Goal: Obtain resource: Download file/media

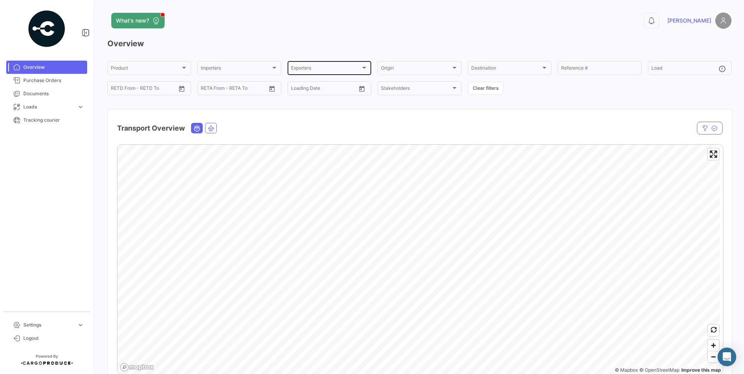
click at [340, 65] on div "Exporters Exporters" at bounding box center [329, 67] width 77 height 15
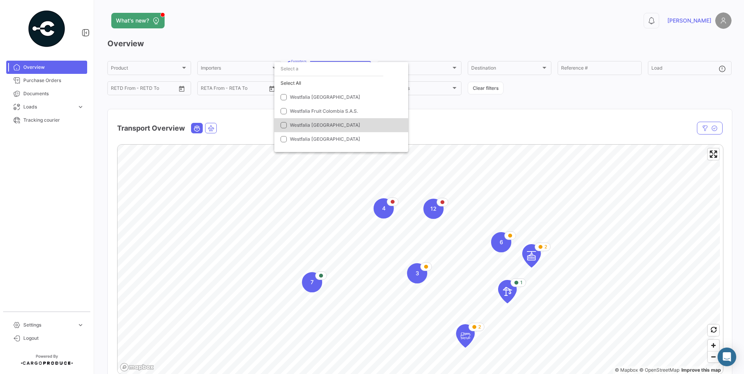
click at [318, 128] on span "Westfalia [GEOGRAPHIC_DATA]" at bounding box center [325, 125] width 70 height 6
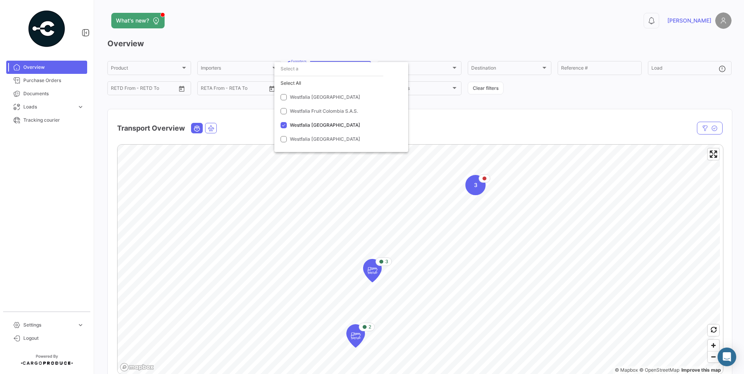
click at [478, 112] on div at bounding box center [372, 187] width 744 height 374
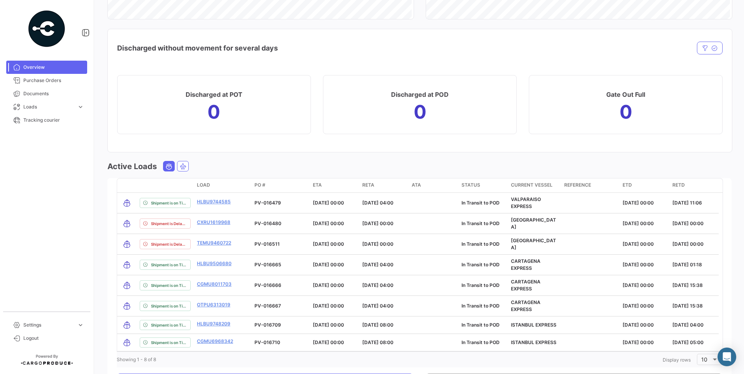
scroll to position [837, 0]
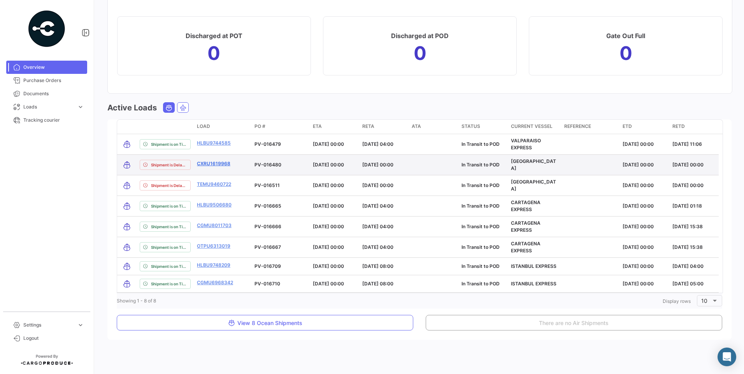
click at [214, 166] on link "CXRU1619968" at bounding box center [213, 163] width 33 height 7
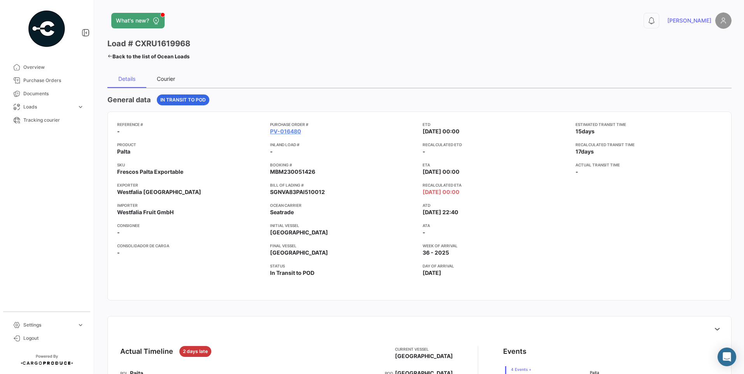
click at [165, 76] on div "Courier" at bounding box center [166, 79] width 18 height 7
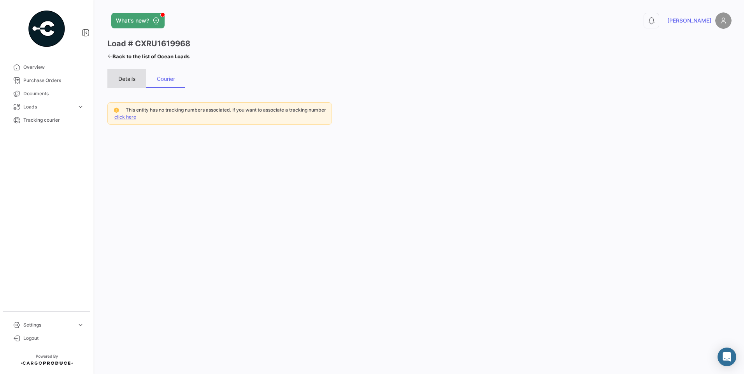
click at [130, 77] on div "Details" at bounding box center [126, 79] width 17 height 7
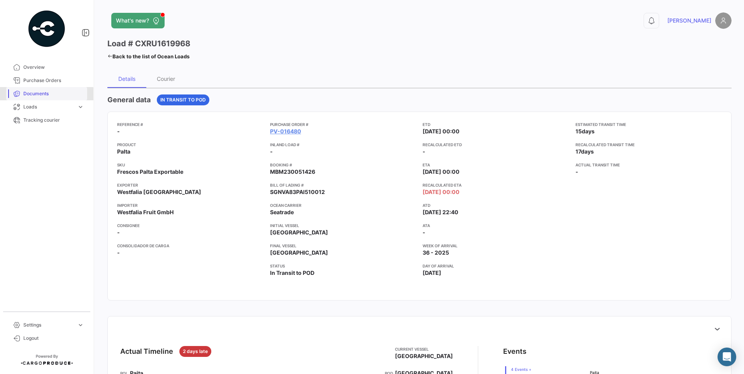
click at [45, 98] on link "Documents" at bounding box center [46, 93] width 81 height 13
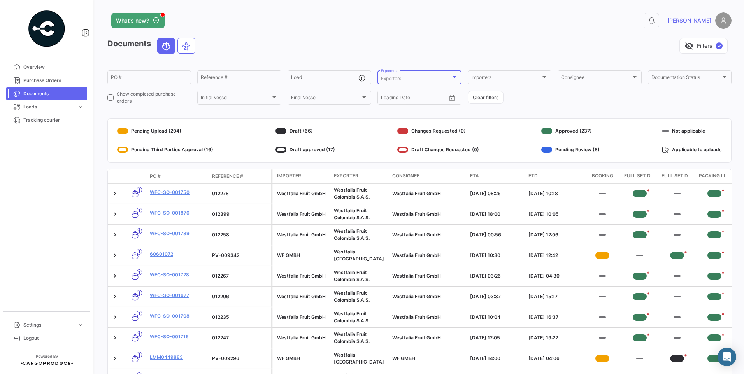
click at [415, 76] on div "Exporters" at bounding box center [416, 78] width 70 height 5
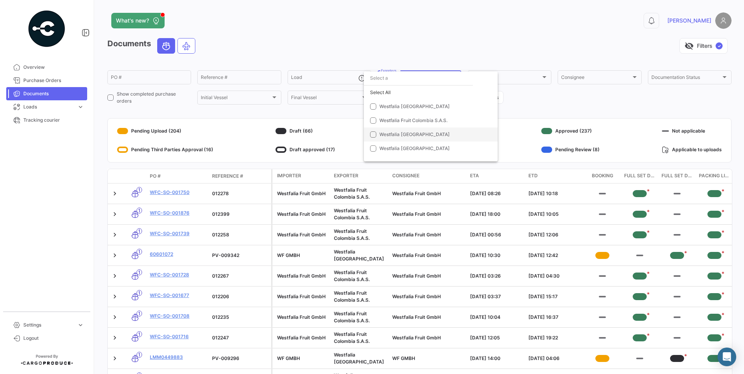
click at [410, 132] on span "Westfalia [GEOGRAPHIC_DATA]" at bounding box center [415, 135] width 70 height 6
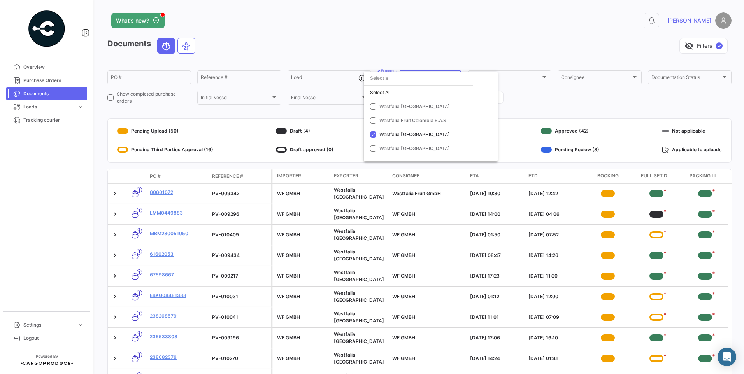
click at [299, 105] on div at bounding box center [372, 187] width 744 height 374
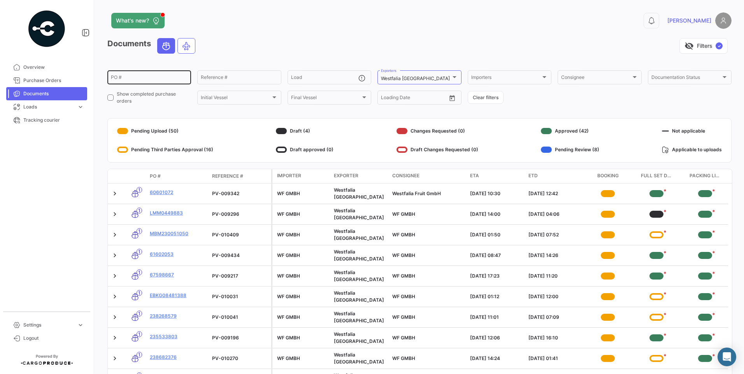
click at [151, 74] on div "PO #" at bounding box center [149, 76] width 77 height 15
click at [127, 77] on input "PO #" at bounding box center [149, 78] width 77 height 5
paste input "166870"
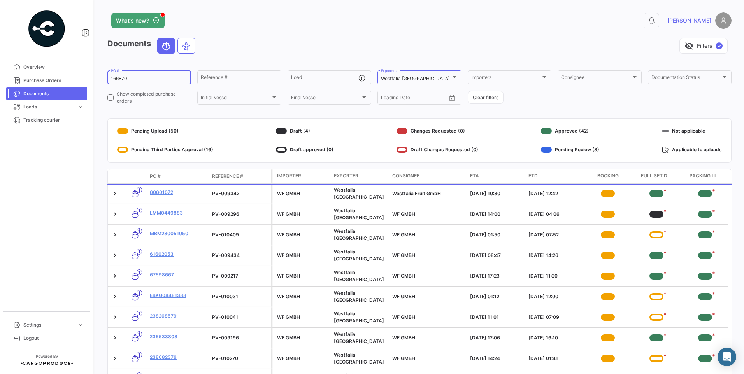
type input "166870"
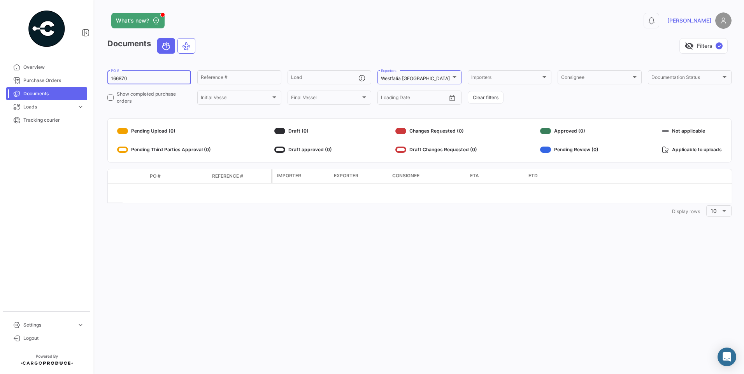
click at [160, 76] on div "166870 PO #" at bounding box center [149, 76] width 77 height 15
click at [146, 76] on div "166870 PO #" at bounding box center [149, 76] width 77 height 15
click at [251, 75] on div "Reference #" at bounding box center [239, 76] width 77 height 15
click at [230, 79] on input "Reference #" at bounding box center [239, 78] width 77 height 5
paste input "166870"
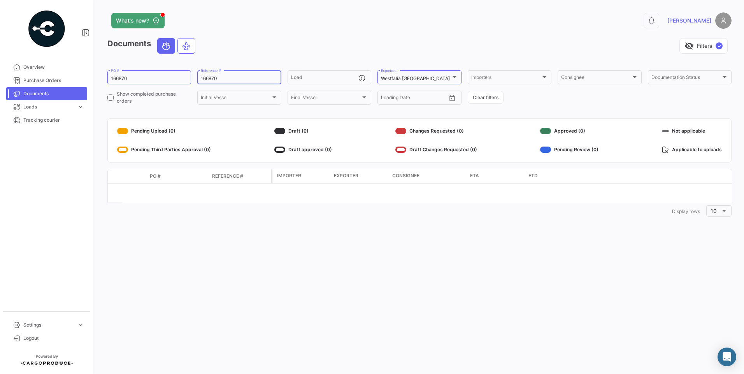
type input "166870"
drag, startPoint x: 130, startPoint y: 76, endPoint x: 66, endPoint y: 80, distance: 64.4
click at [66, 80] on mat-sidenav-container "Overview Purchase Orders Documents Loads expand_more Air Shipments Ocean Loads …" at bounding box center [372, 187] width 744 height 374
drag, startPoint x: 66, startPoint y: 80, endPoint x: 125, endPoint y: 81, distance: 59.6
click at [125, 81] on input "166870" at bounding box center [149, 78] width 77 height 5
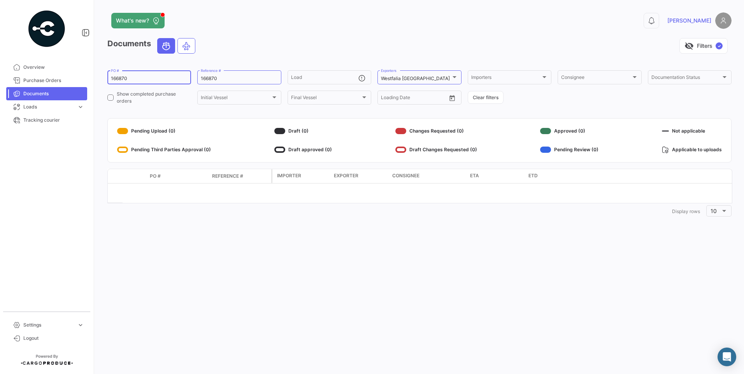
click at [125, 81] on input "166870" at bounding box center [149, 78] width 77 height 5
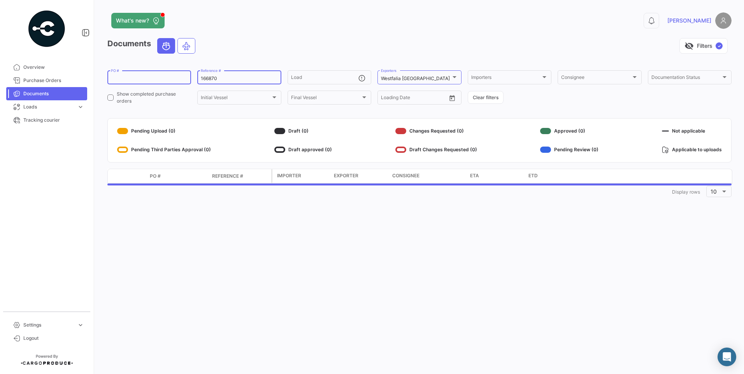
click at [219, 74] on div "166870 Reference #" at bounding box center [239, 76] width 77 height 15
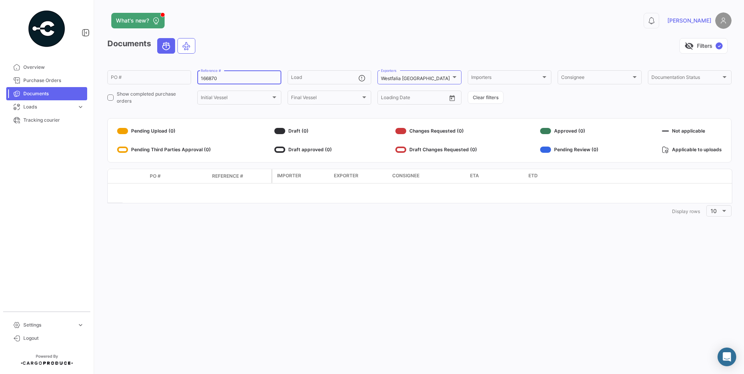
drag, startPoint x: 231, startPoint y: 78, endPoint x: 169, endPoint y: 90, distance: 63.5
click at [0, 0] on div "PO # 166870 Reference # Load Westfalia Perú Exporters Importers Importers Consi…" at bounding box center [0, 0] width 0 height 0
paste input "CXRU1619968"
type input "CXRU1619968"
drag, startPoint x: 249, startPoint y: 77, endPoint x: 171, endPoint y: 79, distance: 78.3
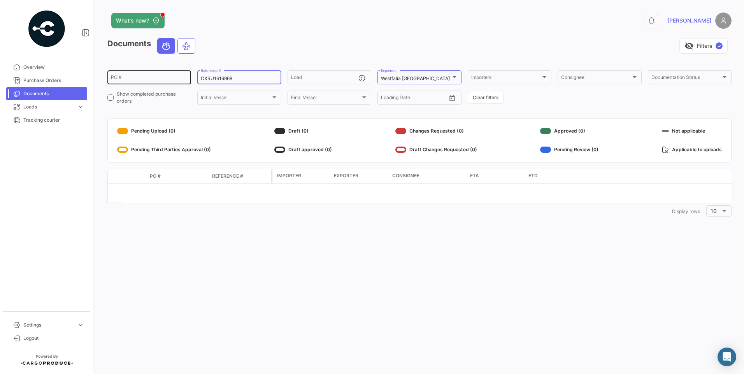
click at [0, 0] on div "PO # CXRU1619968 Reference # Load Westfalia Perú Exporters Importers Importers …" at bounding box center [0, 0] width 0 height 0
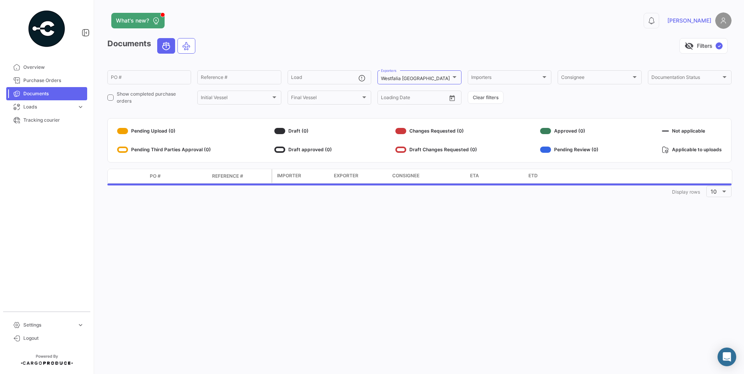
click at [173, 288] on div "What's new? 0 [PERSON_NAME] Documents visibility_off Filters ✓ PO # Reference #…" at bounding box center [419, 187] width 649 height 374
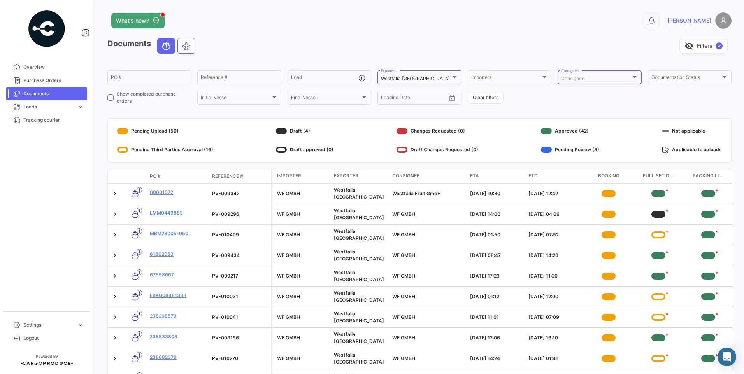
click at [621, 77] on div "Consignee" at bounding box center [596, 78] width 70 height 5
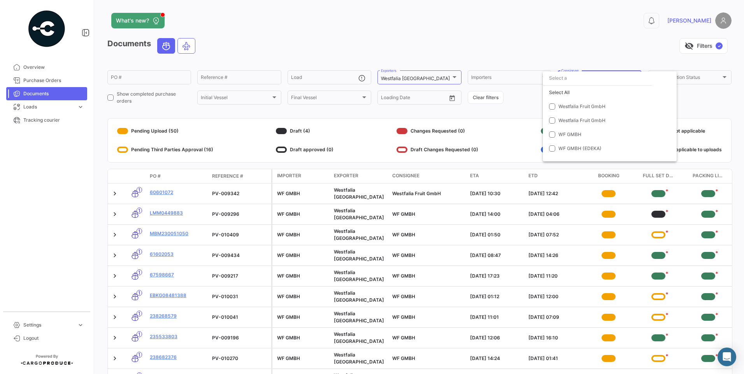
click at [608, 45] on div at bounding box center [372, 187] width 744 height 374
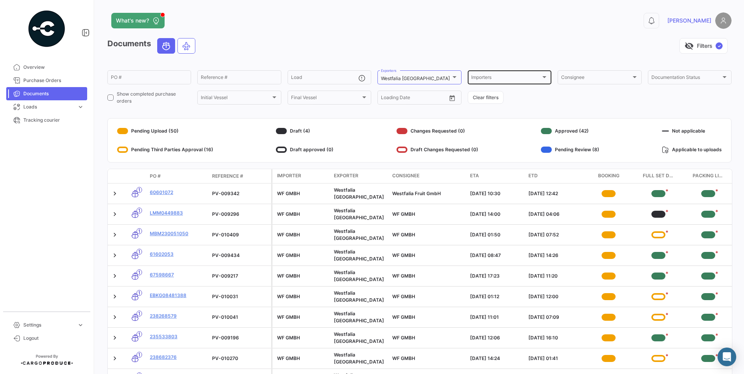
click at [547, 79] on div "Importers Importers" at bounding box center [510, 76] width 84 height 15
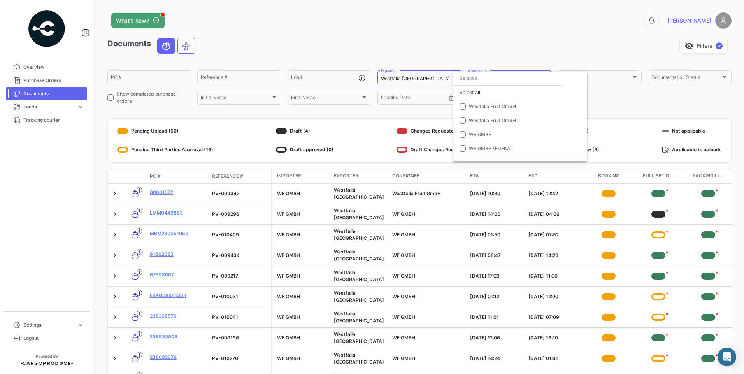
click at [548, 37] on div at bounding box center [372, 187] width 744 height 374
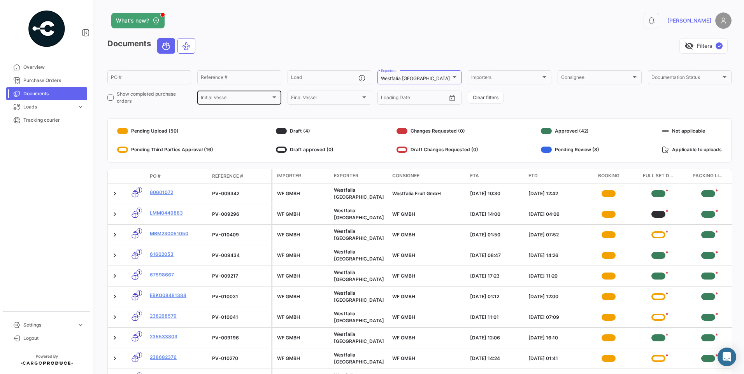
click at [258, 92] on div "Initial Vessel Initial Vessel" at bounding box center [239, 97] width 77 height 15
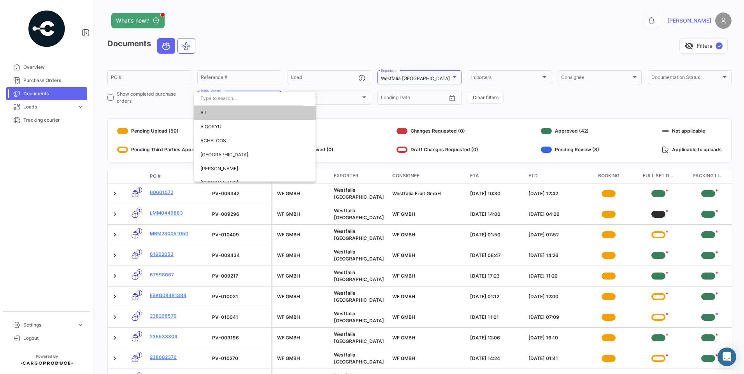
click at [285, 31] on div at bounding box center [372, 187] width 744 height 374
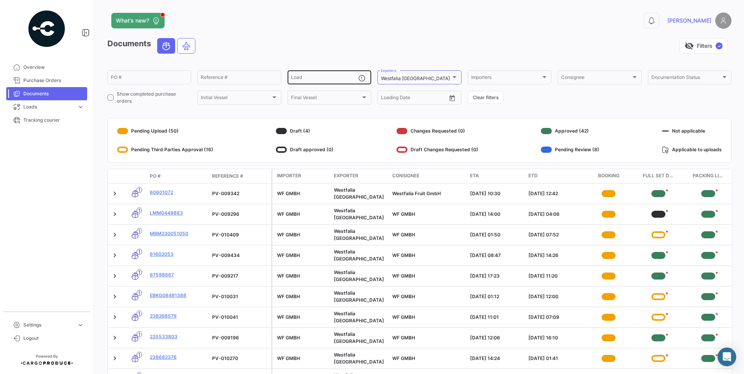
click at [320, 79] on input "Load" at bounding box center [324, 78] width 67 height 5
click at [312, 111] on div "Documents visibility_off Filters ✓ PO # Reference # Load Westfalia [GEOGRAPHIC_…" at bounding box center [419, 222] width 624 height 368
click at [70, 108] on span "Loads" at bounding box center [48, 107] width 51 height 7
click at [42, 136] on span "Ocean Loads" at bounding box center [34, 136] width 29 height 7
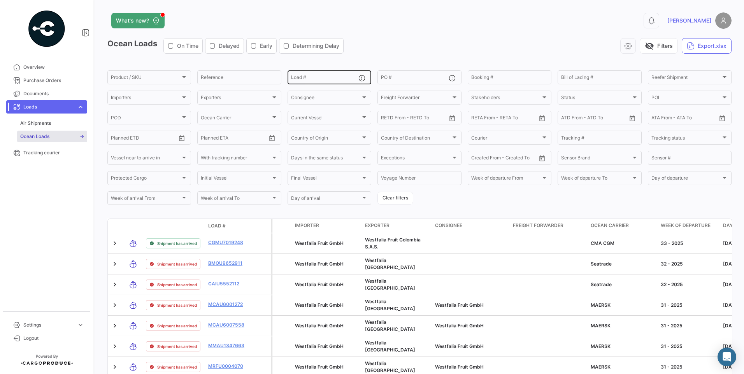
click at [316, 79] on input "Load #" at bounding box center [324, 78] width 67 height 5
paste input "CXRU1619968"
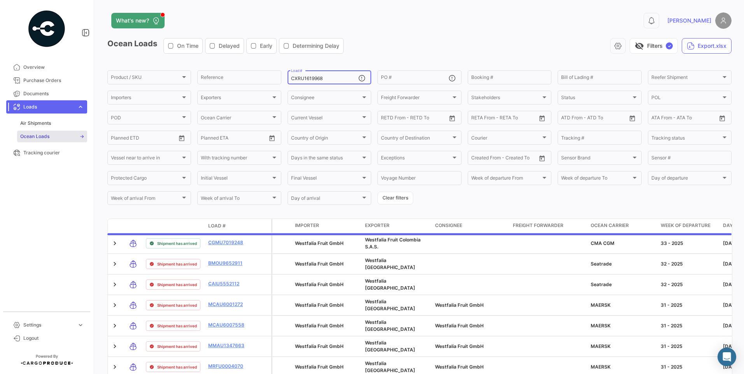
type input "CXRU1619968"
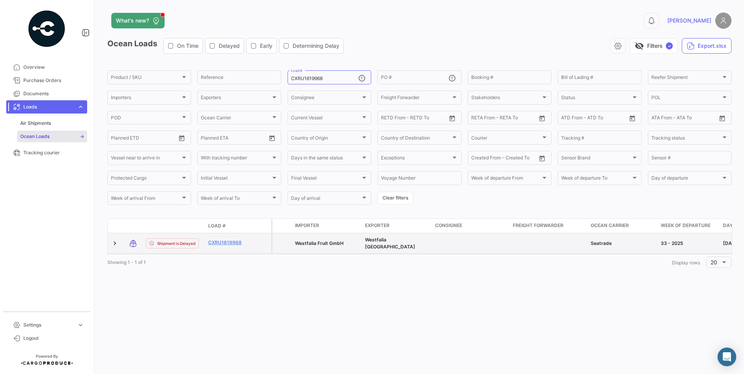
click at [339, 244] on span "Westfalia Fruit GmbH" at bounding box center [319, 244] width 49 height 6
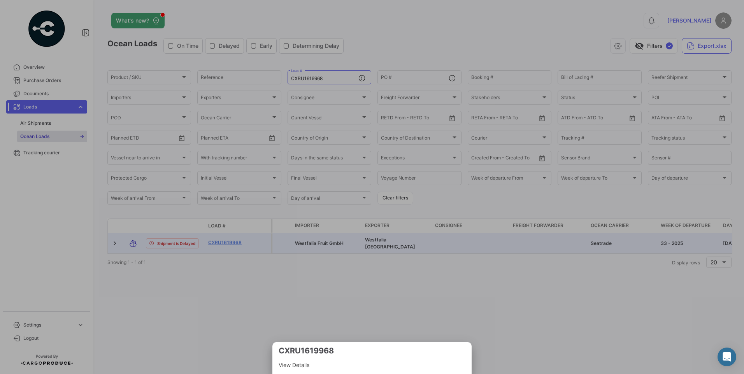
drag, startPoint x: 258, startPoint y: 260, endPoint x: 257, endPoint y: 255, distance: 4.7
click at [257, 259] on div at bounding box center [372, 187] width 744 height 374
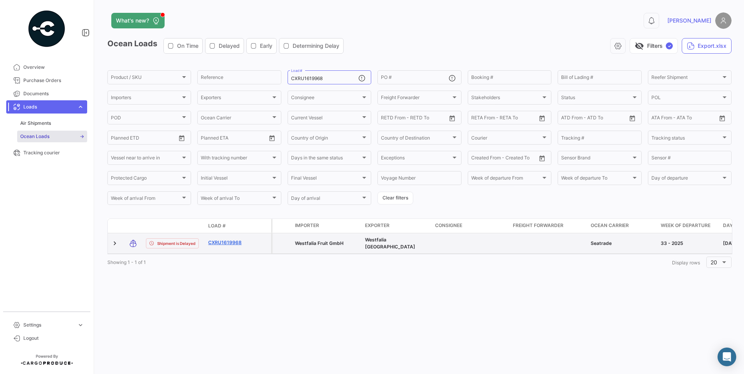
click at [222, 243] on link "CXRU1619968" at bounding box center [228, 242] width 40 height 7
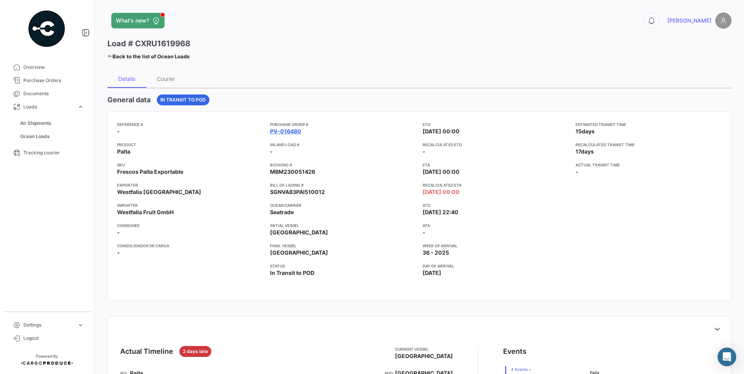
click at [278, 133] on link "PV-016480" at bounding box center [285, 132] width 31 height 8
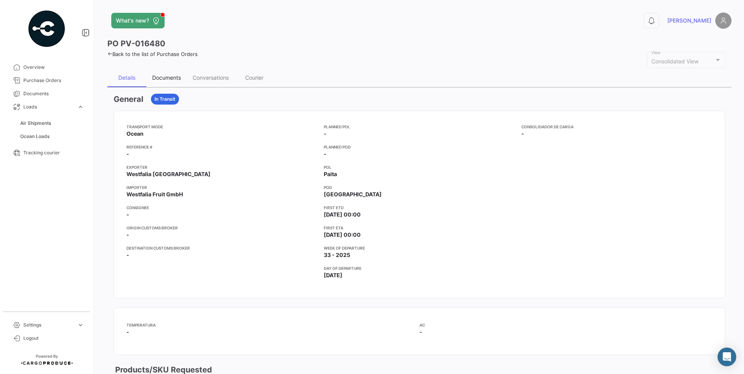
click at [165, 73] on div "Documents" at bounding box center [166, 78] width 40 height 19
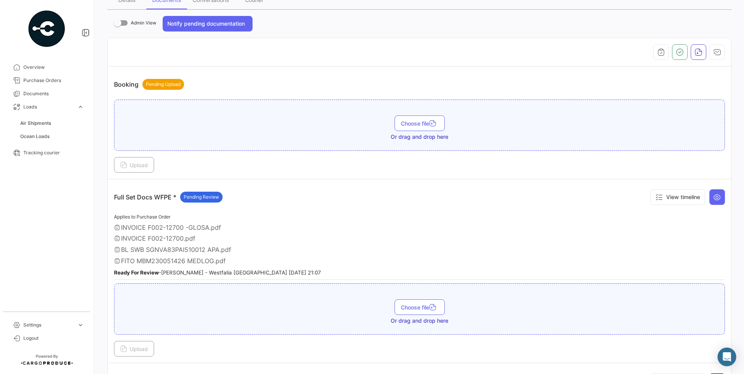
scroll to position [117, 0]
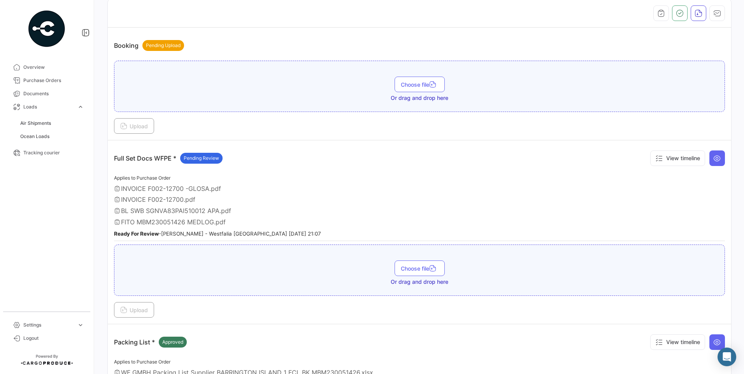
click at [165, 191] on span "INVOICE F002-12700 -GLOSA.pdf" at bounding box center [171, 189] width 100 height 8
click at [170, 210] on span "BL SWB SGNVA83PAI510012 APA.pdf" at bounding box center [176, 211] width 110 height 8
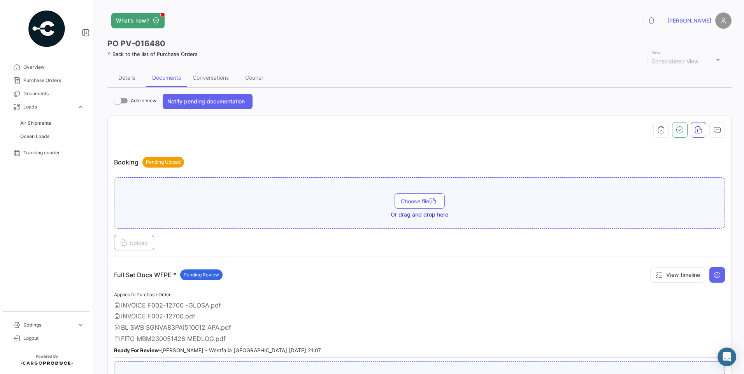
scroll to position [39, 0]
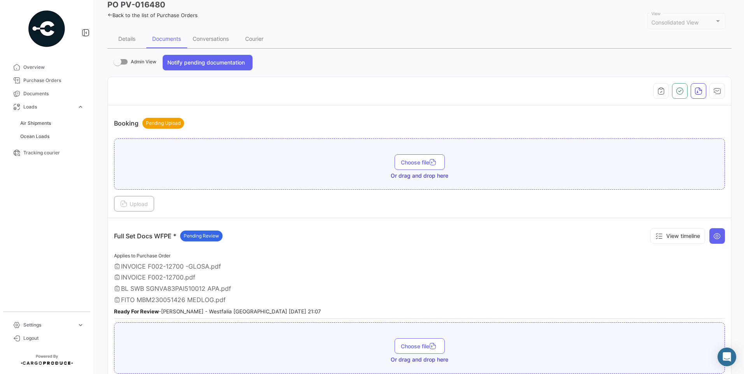
click at [146, 254] on span "Applies to Purchase Order" at bounding box center [142, 256] width 56 height 6
click at [146, 272] on div "Applies to Purchase Order INVOICE F002-12700 -GLOSA.pdf INVOICE F002-12700.pdf …" at bounding box center [419, 285] width 611 height 68
click at [144, 280] on span "INVOICE F002-12700.pdf" at bounding box center [158, 278] width 74 height 8
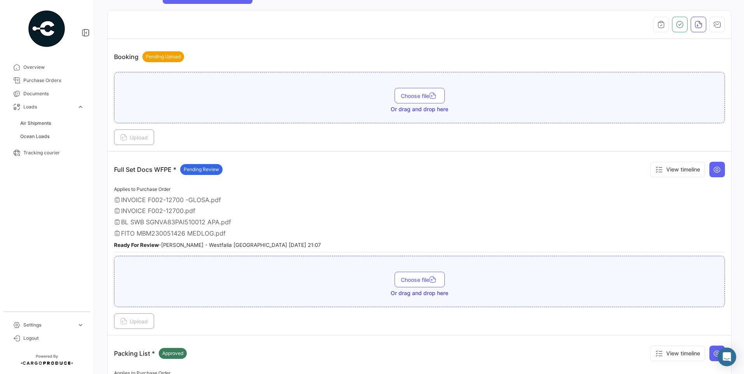
scroll to position [0, 0]
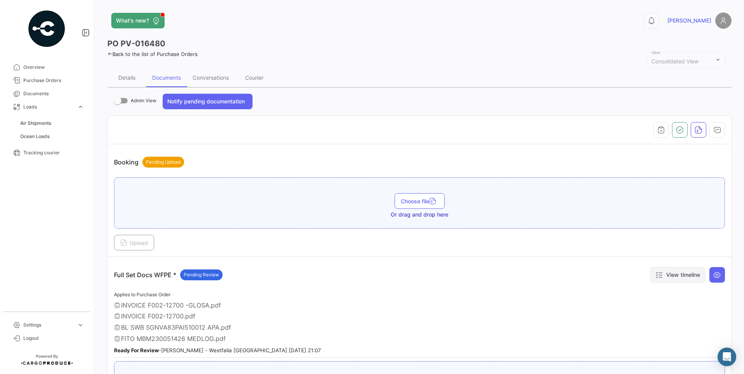
click at [659, 271] on button "View timeline" at bounding box center [677, 275] width 55 height 16
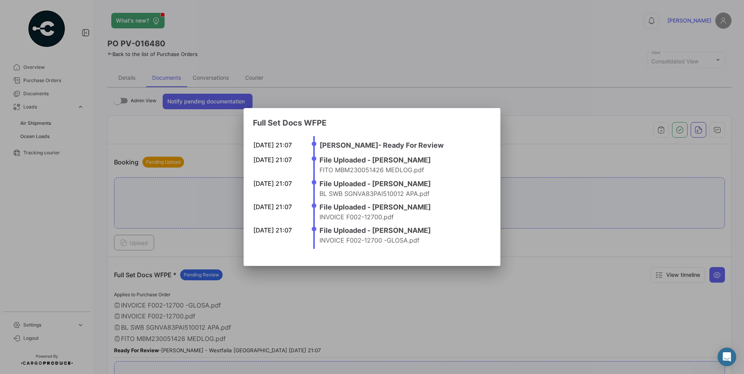
click at [577, 235] on div at bounding box center [372, 187] width 744 height 374
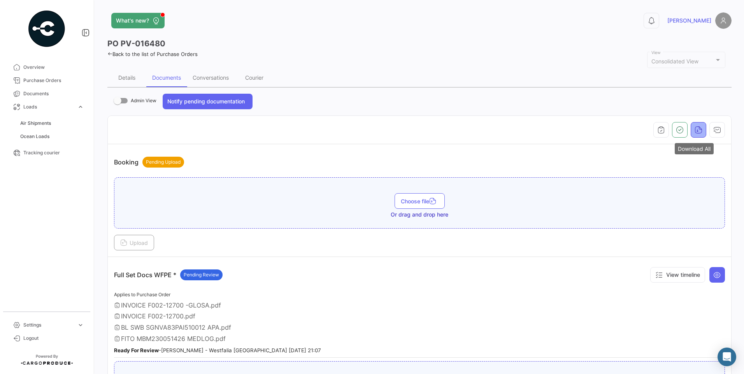
click at [698, 132] on icon "button" at bounding box center [699, 130] width 8 height 8
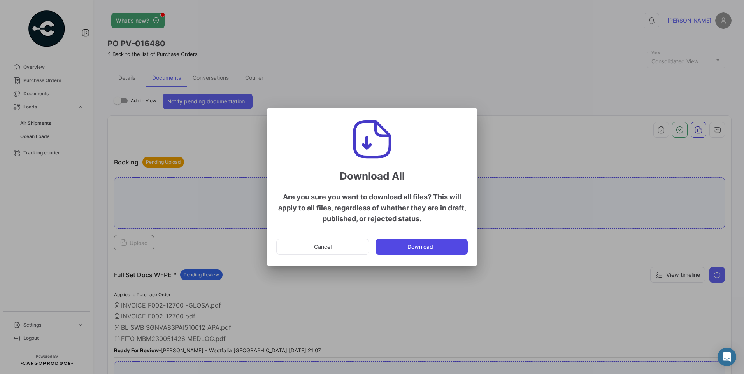
click at [455, 246] on button "Download" at bounding box center [422, 247] width 92 height 16
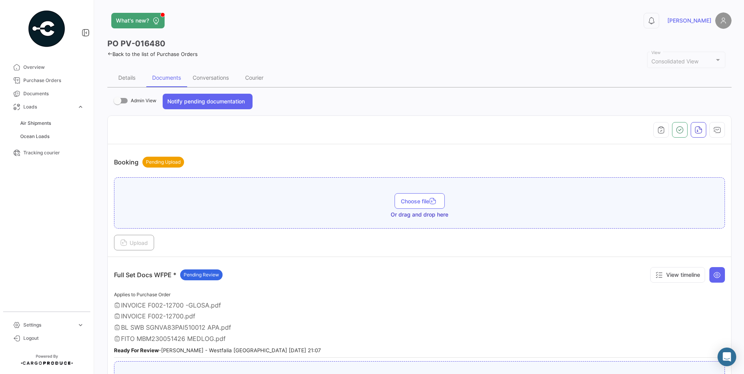
click at [109, 49] on div "Back to the list of Purchase Orders" at bounding box center [419, 53] width 624 height 8
click at [109, 58] on div "PO PV-016480 Back to the list of Purchase Orders Consolidated View View Details…" at bounding box center [419, 327] width 624 height 579
click at [109, 53] on icon at bounding box center [109, 53] width 5 height 5
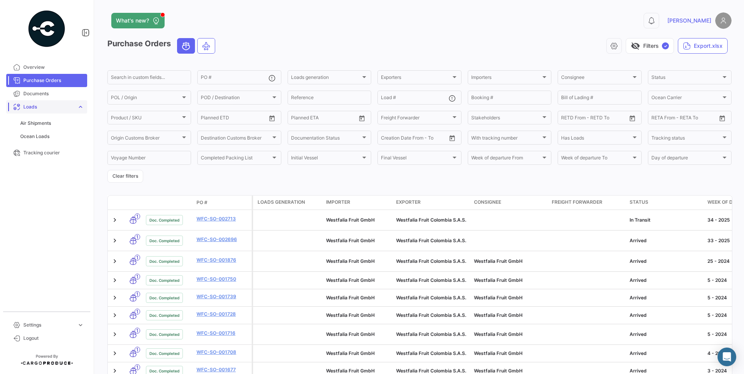
click at [81, 107] on span "expand_more" at bounding box center [80, 107] width 7 height 7
click at [47, 138] on span "Ocean Loads" at bounding box center [34, 136] width 29 height 7
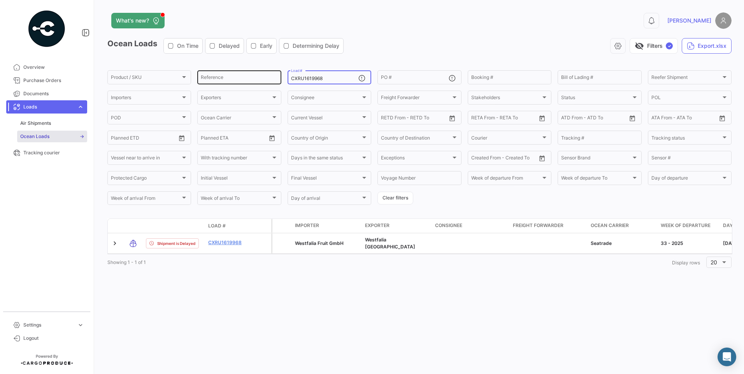
drag, startPoint x: 329, startPoint y: 77, endPoint x: 262, endPoint y: 78, distance: 67.4
click at [0, 0] on div "Product / SKU Product / SKU Reference CXRU1619968 Load # PO # Booking # Bill of…" at bounding box center [0, 0] width 0 height 0
paste input "MEDU9696314"
type input "MEDU9696314"
click at [145, 324] on div "What's new? 0 [PERSON_NAME] Loads On Time Delayed Early Determining Delay visib…" at bounding box center [419, 187] width 649 height 374
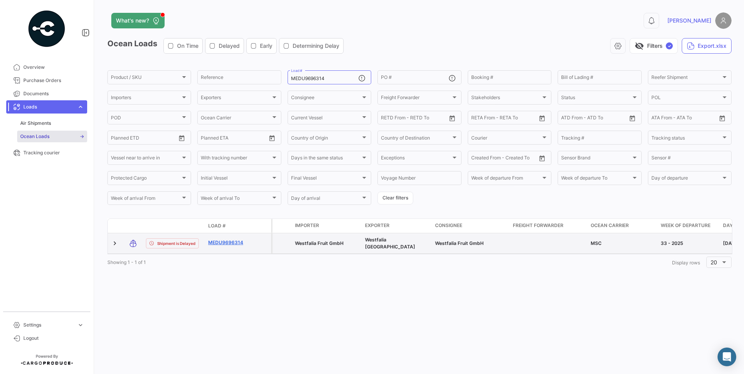
click at [230, 242] on link "MEDU9696314" at bounding box center [228, 242] width 40 height 7
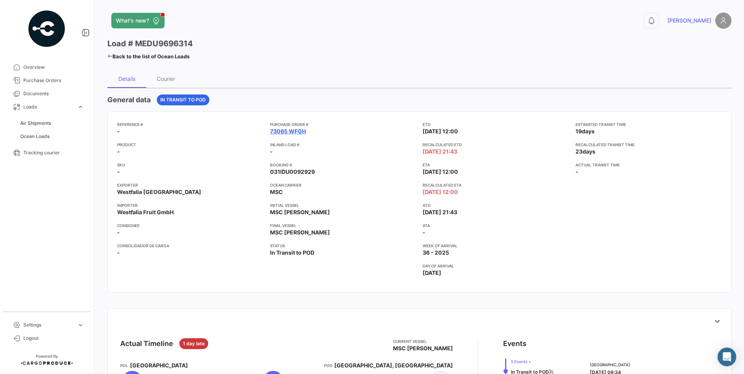
click at [299, 132] on link "73065 WFGH" at bounding box center [288, 132] width 36 height 8
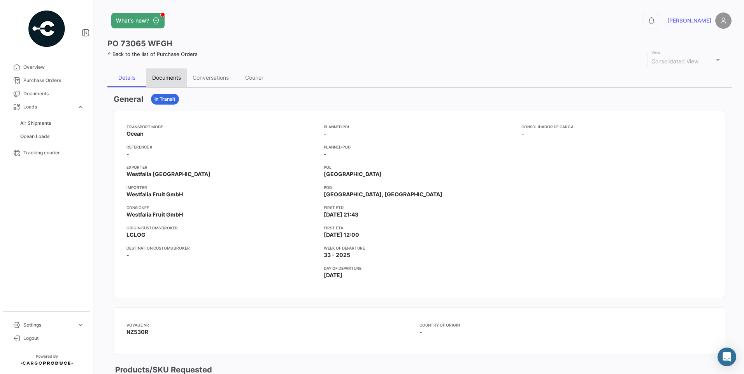
click at [175, 74] on div "Documents" at bounding box center [166, 77] width 29 height 7
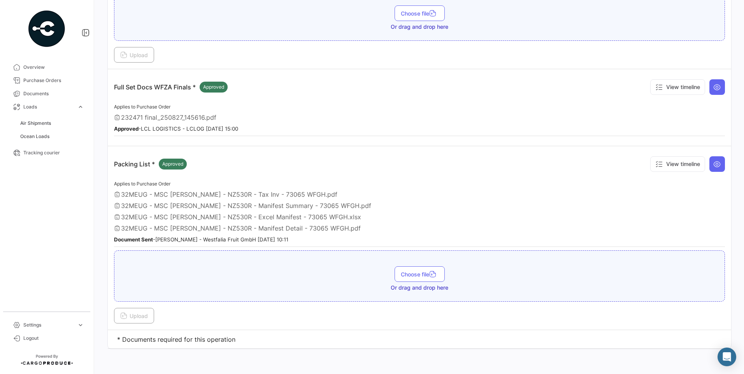
scroll to position [26, 0]
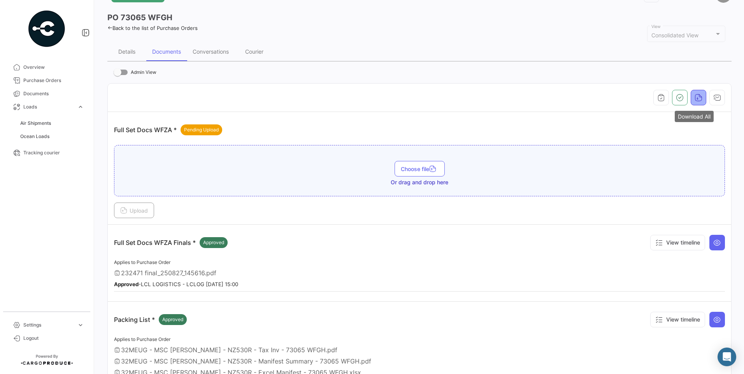
click at [695, 97] on icon "button" at bounding box center [699, 98] width 8 height 8
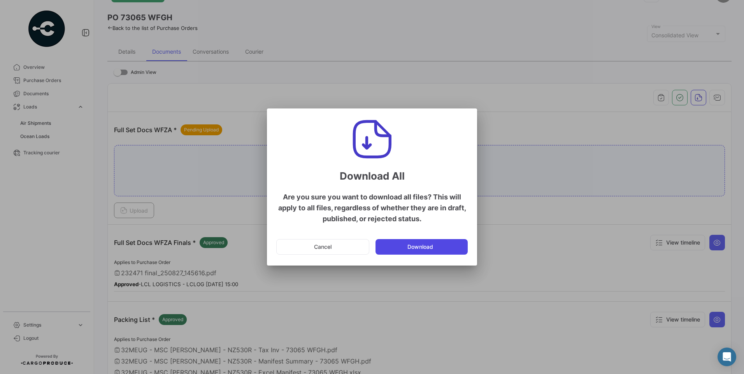
click at [422, 241] on button "Download" at bounding box center [422, 247] width 92 height 16
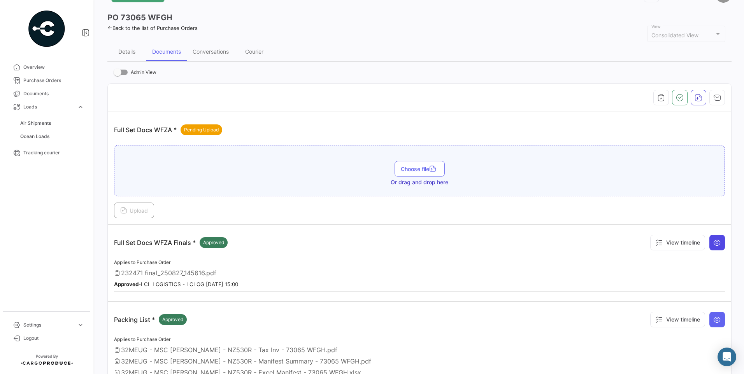
click at [714, 245] on icon at bounding box center [718, 243] width 8 height 8
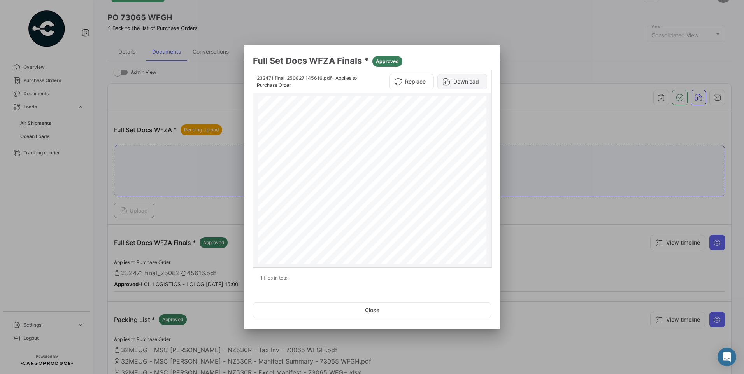
scroll to position [39, 0]
click at [476, 78] on button "Download" at bounding box center [463, 82] width 50 height 16
click at [452, 81] on button "Download" at bounding box center [463, 82] width 50 height 16
click at [348, 306] on button "Close" at bounding box center [372, 311] width 238 height 16
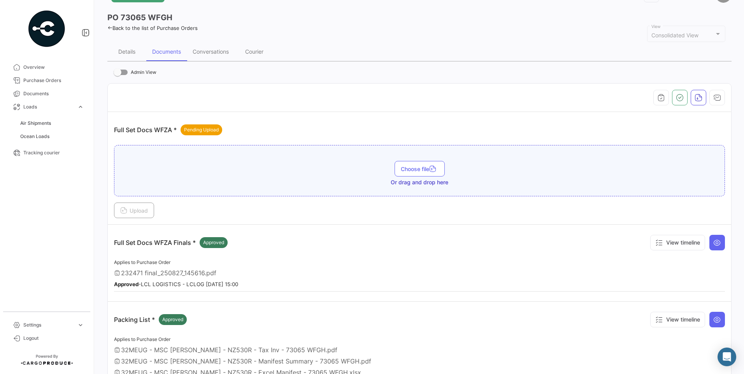
click at [107, 26] on div "What's new? 0 [PERSON_NAME] PO 73065 WFGH Back to the list of Purchase Orders C…" at bounding box center [419, 187] width 649 height 374
click at [135, 29] on link "Back to the list of Purchase Orders" at bounding box center [152, 28] width 90 height 6
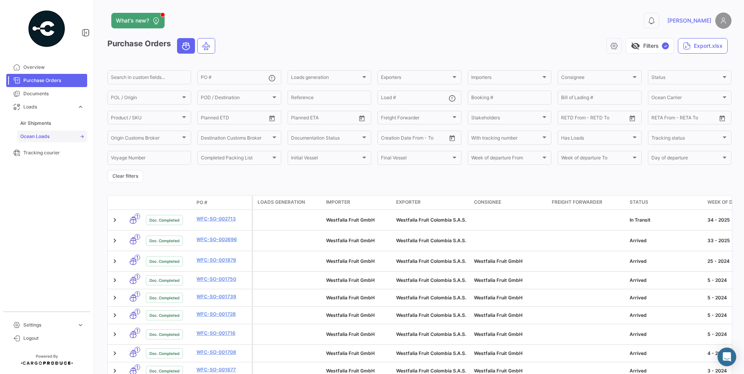
click at [51, 137] on link "Ocean Loads" at bounding box center [52, 137] width 70 height 12
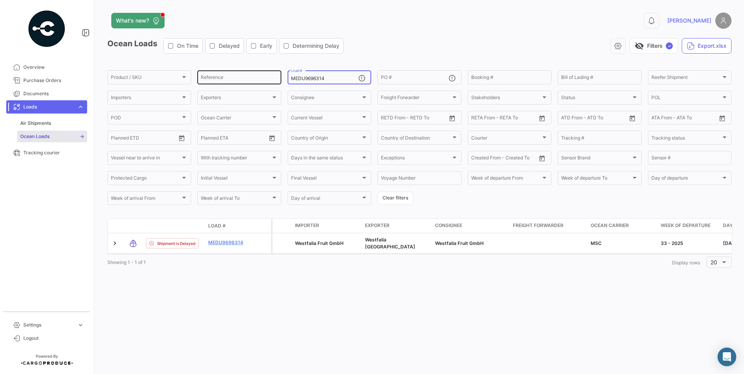
drag, startPoint x: 333, startPoint y: 76, endPoint x: 262, endPoint y: 74, distance: 71.3
click at [0, 0] on div "Product / SKU Product / SKU Reference MEDU9696314 Load # PO # Booking # Bill of…" at bounding box center [0, 0] width 0 height 0
paste input "MAU1324539"
type input "MMAU1324539"
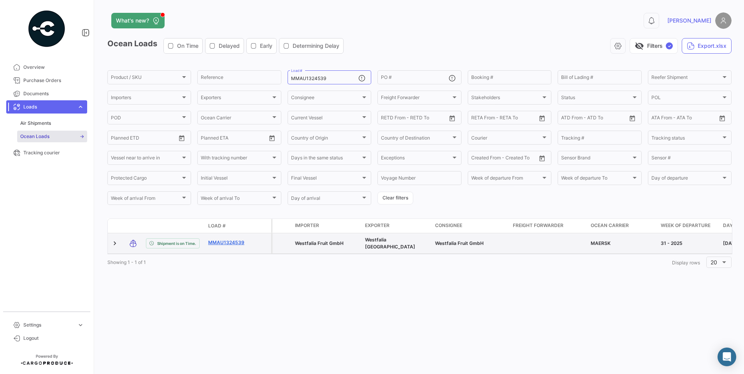
click at [235, 244] on link "MMAU1324539" at bounding box center [228, 242] width 40 height 7
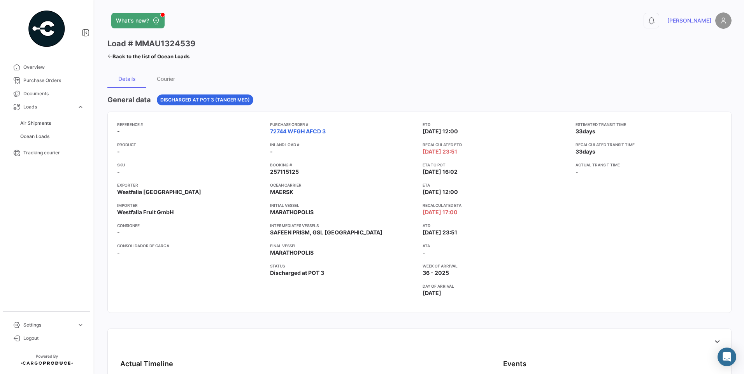
click at [292, 132] on link "72744 WFGH AFCD 3" at bounding box center [298, 132] width 56 height 8
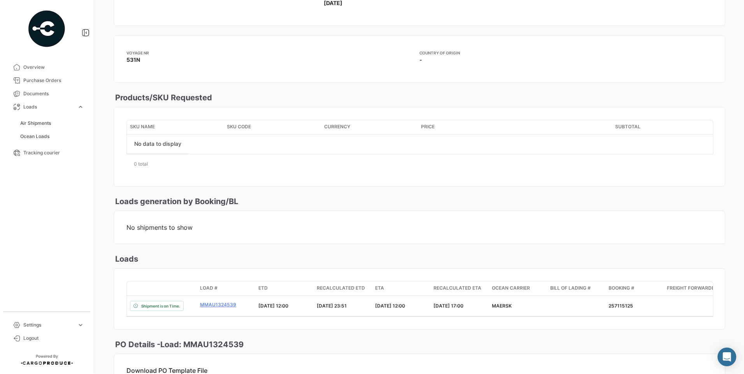
scroll to position [311, 0]
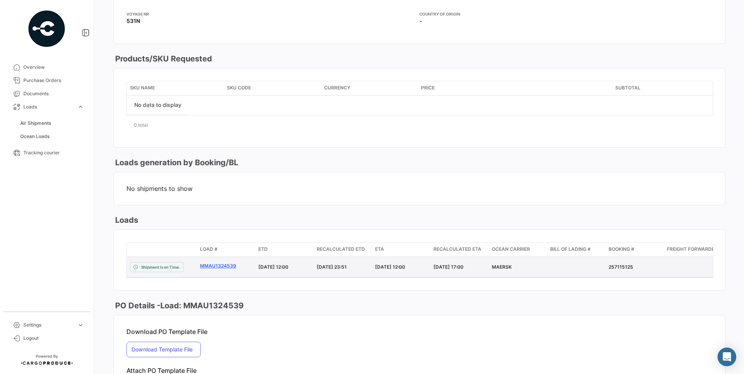
click at [226, 265] on link "MMAU1324539" at bounding box center [226, 266] width 52 height 7
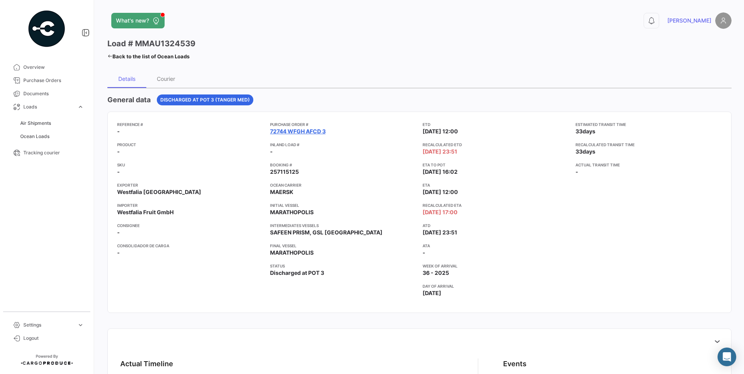
click at [303, 133] on link "72744 WFGH AFCD 3" at bounding box center [298, 132] width 56 height 8
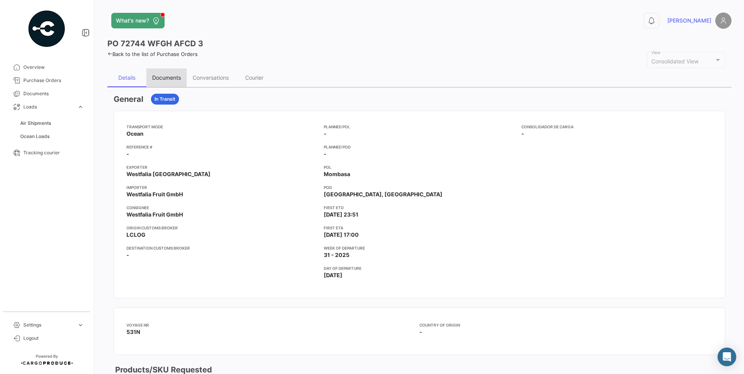
click at [163, 71] on div "Documents" at bounding box center [166, 78] width 40 height 19
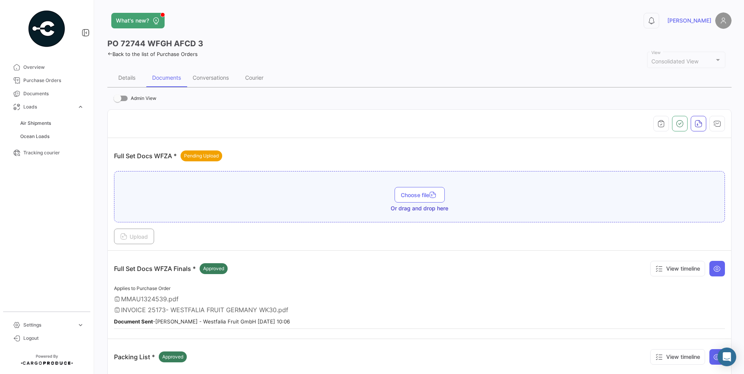
scroll to position [117, 0]
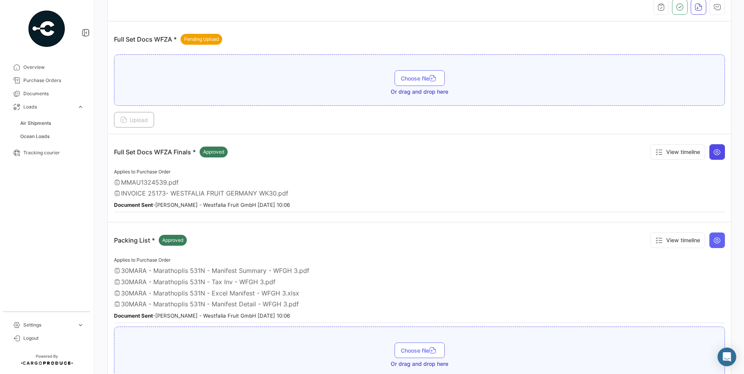
click at [710, 150] on button at bounding box center [718, 152] width 16 height 16
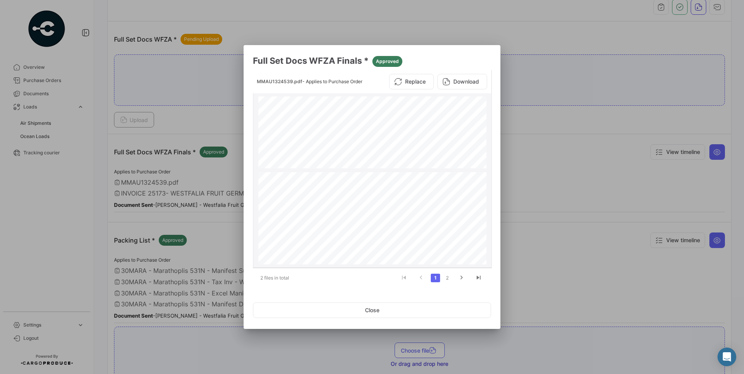
scroll to position [1791, 0]
click at [448, 281] on link "2" at bounding box center [447, 278] width 9 height 9
click at [445, 312] on button "Close" at bounding box center [372, 311] width 238 height 16
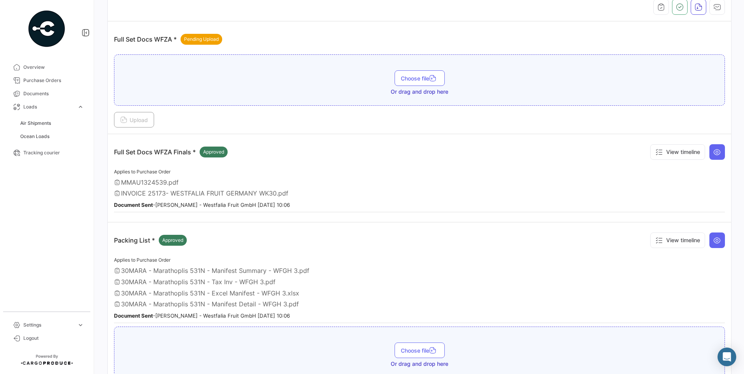
scroll to position [193, 0]
